Goal: Navigation & Orientation: Find specific page/section

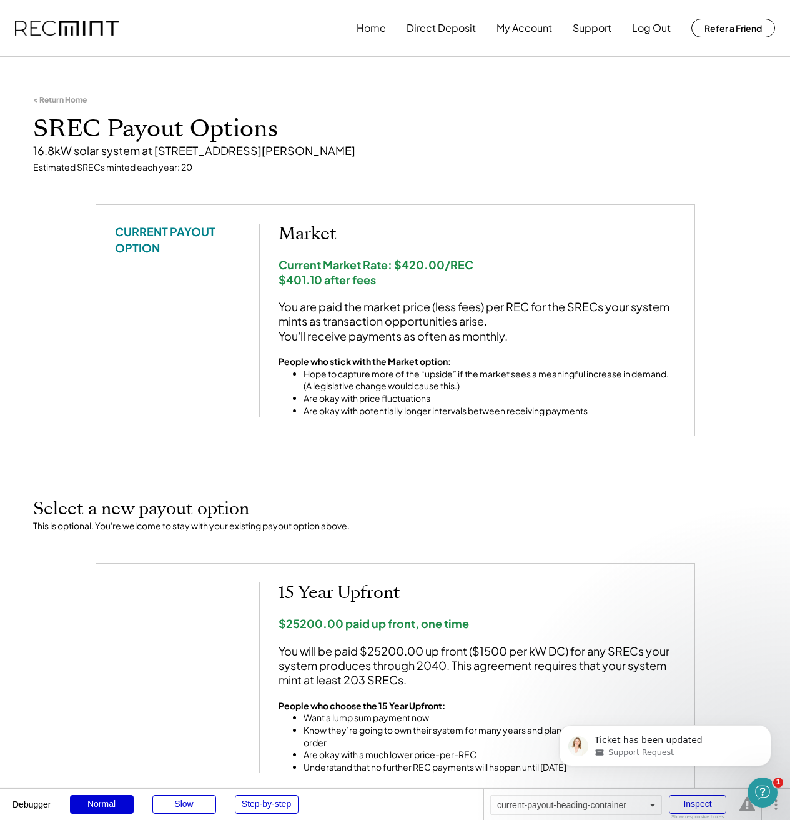
scroll to position [30, 0]
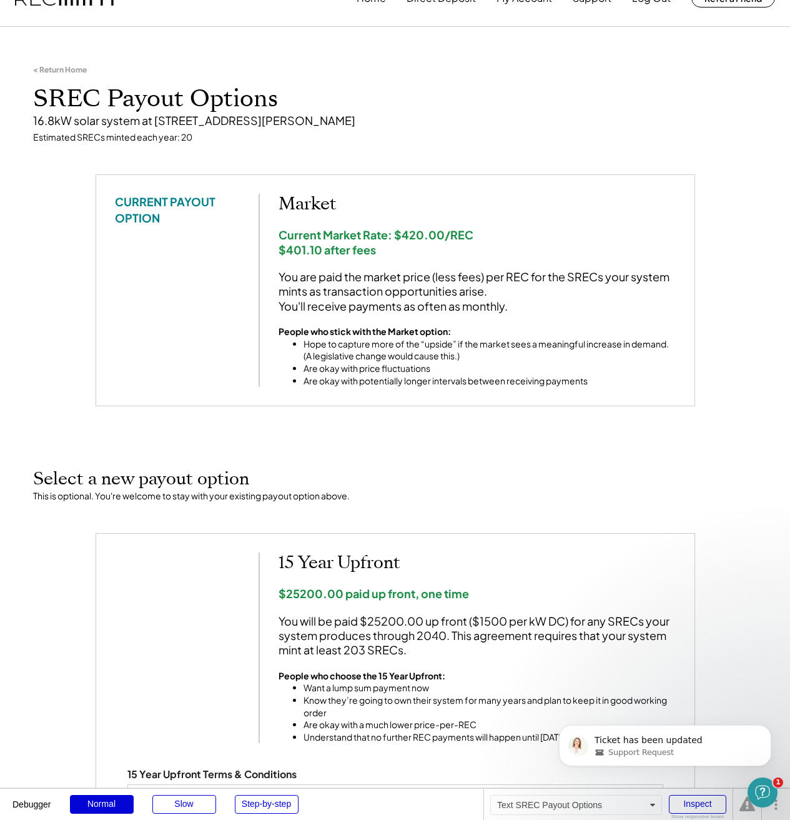
click at [367, 95] on h1 "SREC Payout Options" at bounding box center [395, 98] width 725 height 29
